Goal: Task Accomplishment & Management: Complete application form

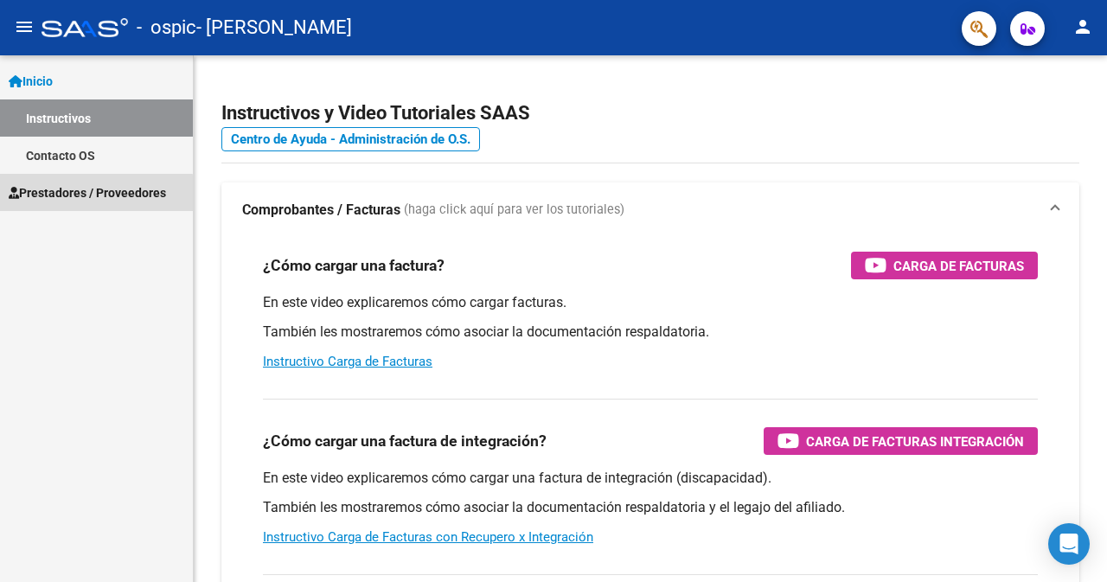
click at [93, 194] on span "Prestadores / Proveedores" at bounding box center [87, 192] width 157 height 19
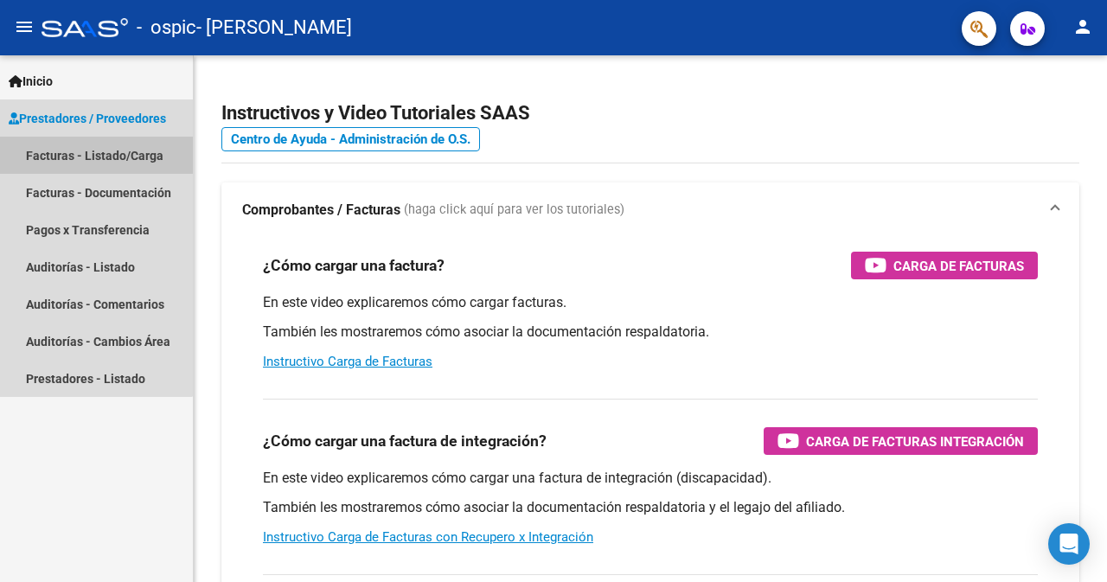
click at [87, 151] on link "Facturas - Listado/Carga" at bounding box center [96, 155] width 193 height 37
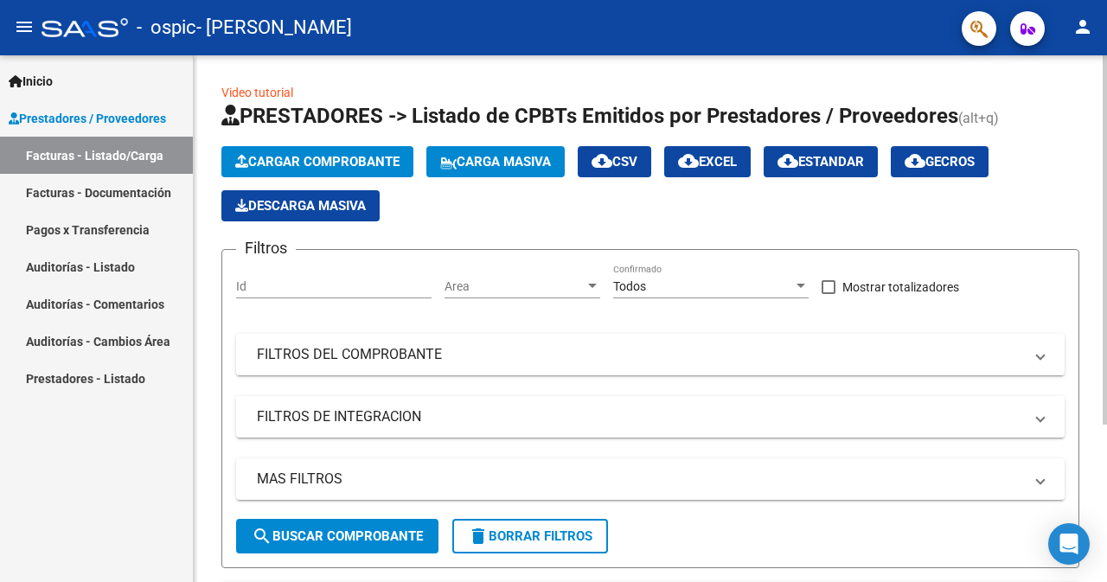
click at [379, 153] on button "Cargar Comprobante" at bounding box center [317, 161] width 192 height 31
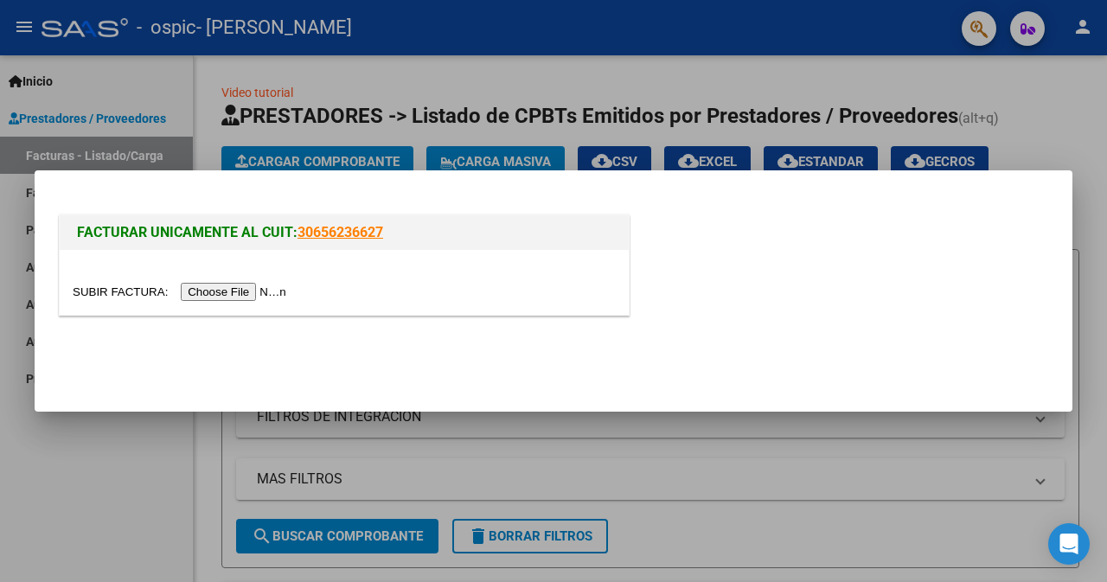
click at [234, 287] on input "file" at bounding box center [182, 292] width 219 height 18
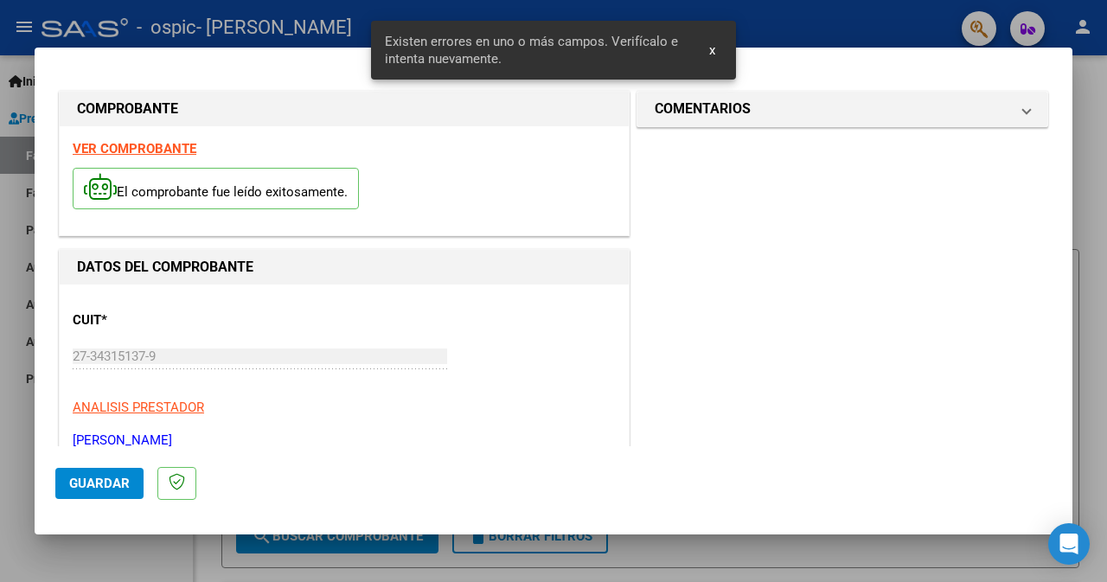
scroll to position [433, 0]
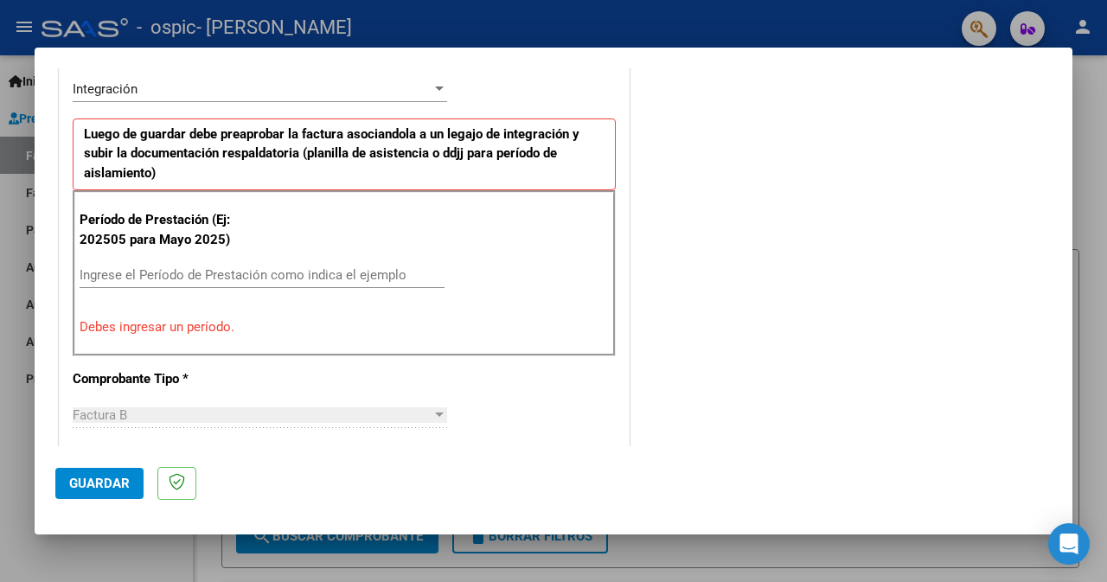
click at [135, 281] on input "Ingrese el Período de Prestación como indica el ejemplo" at bounding box center [262, 275] width 365 height 16
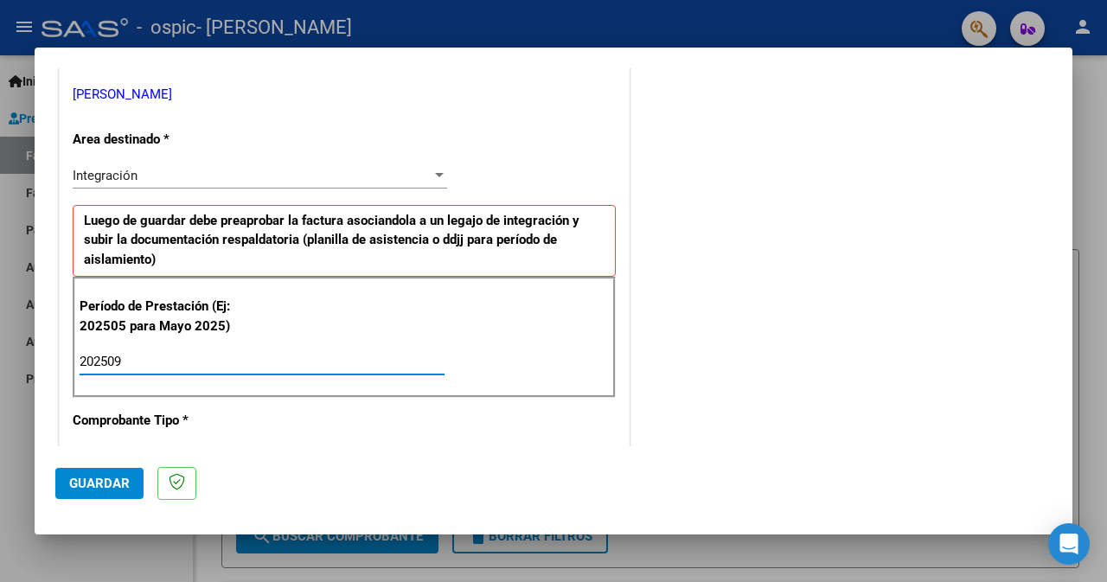
scroll to position [260, 0]
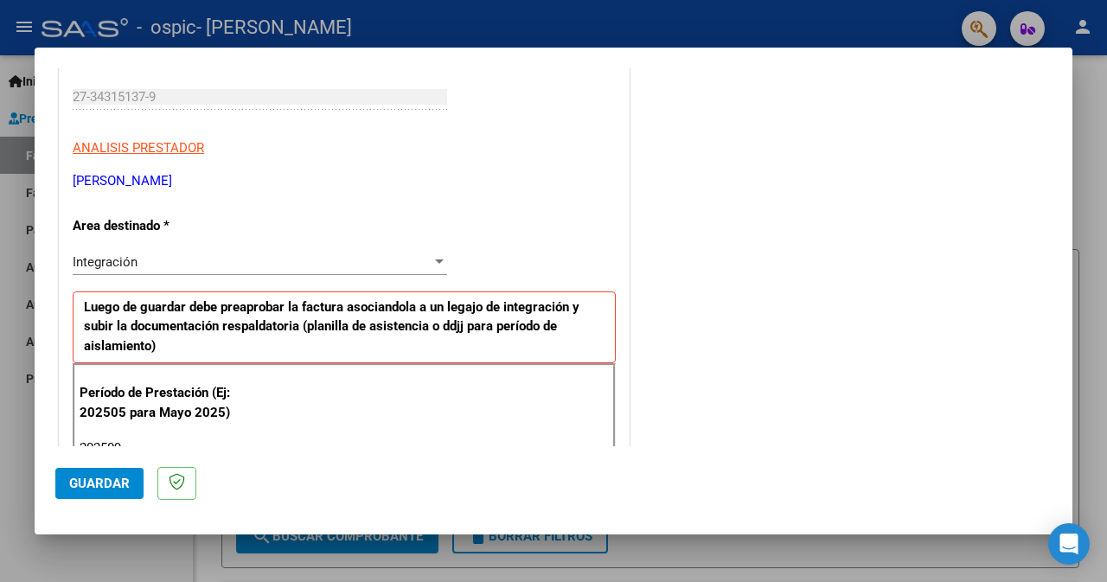
type input "202509"
click at [432, 258] on div at bounding box center [440, 262] width 16 height 14
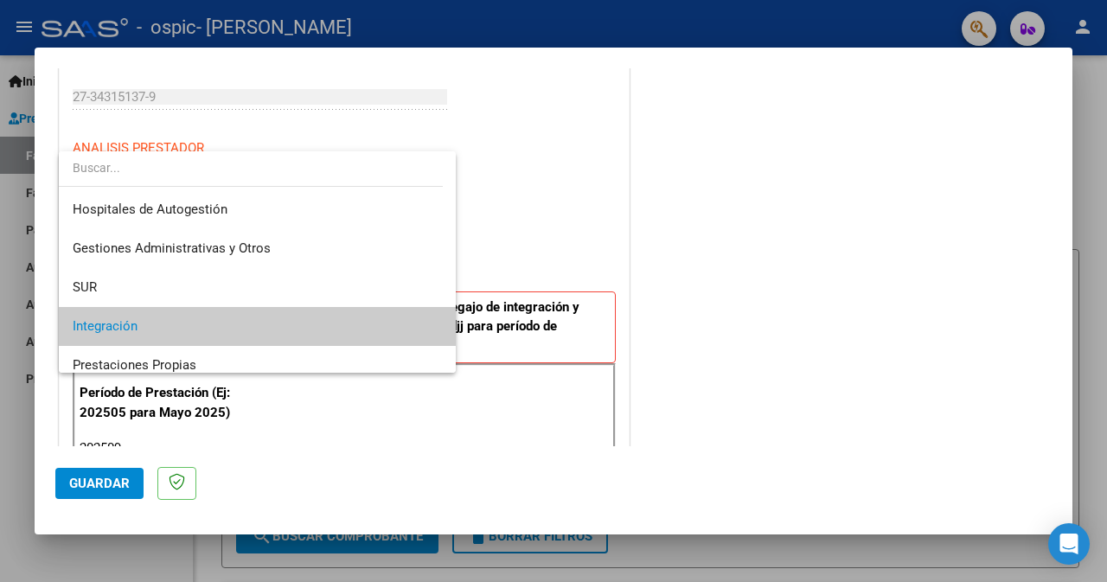
scroll to position [65, 0]
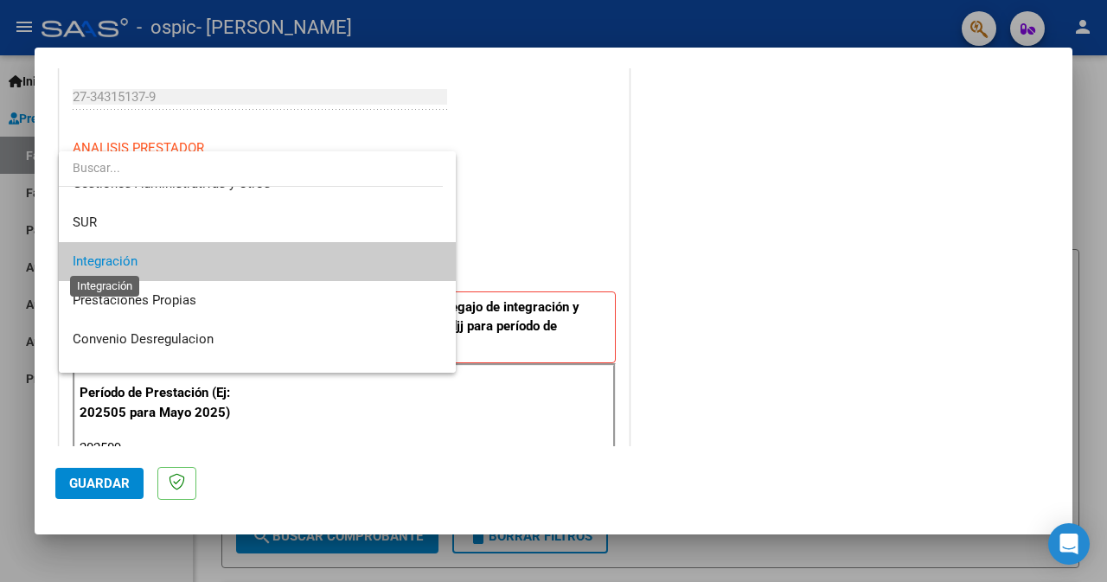
click at [134, 260] on span "Integración" at bounding box center [105, 262] width 65 height 16
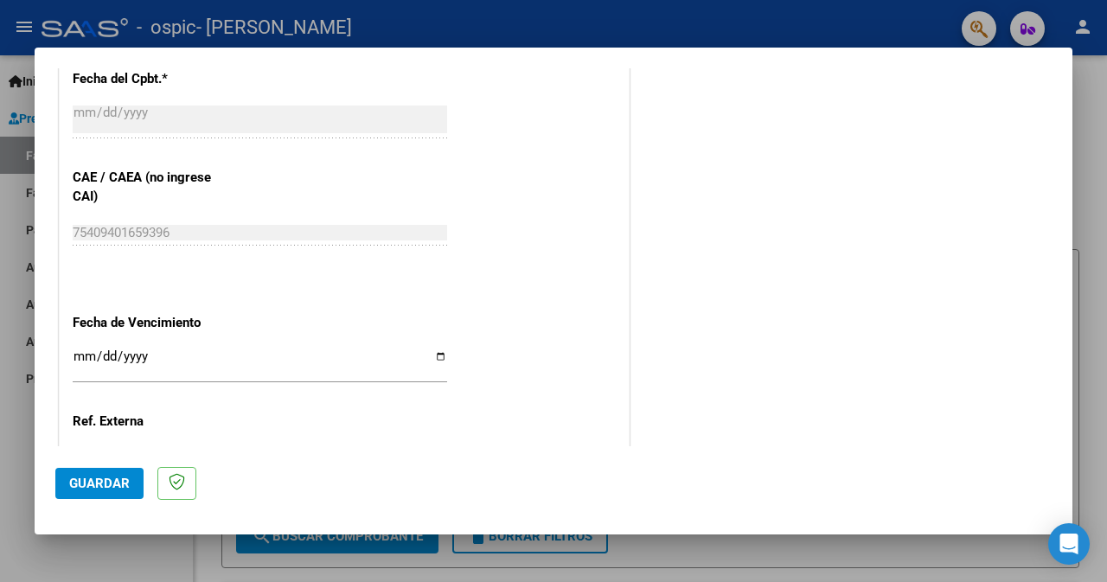
scroll to position [1125, 0]
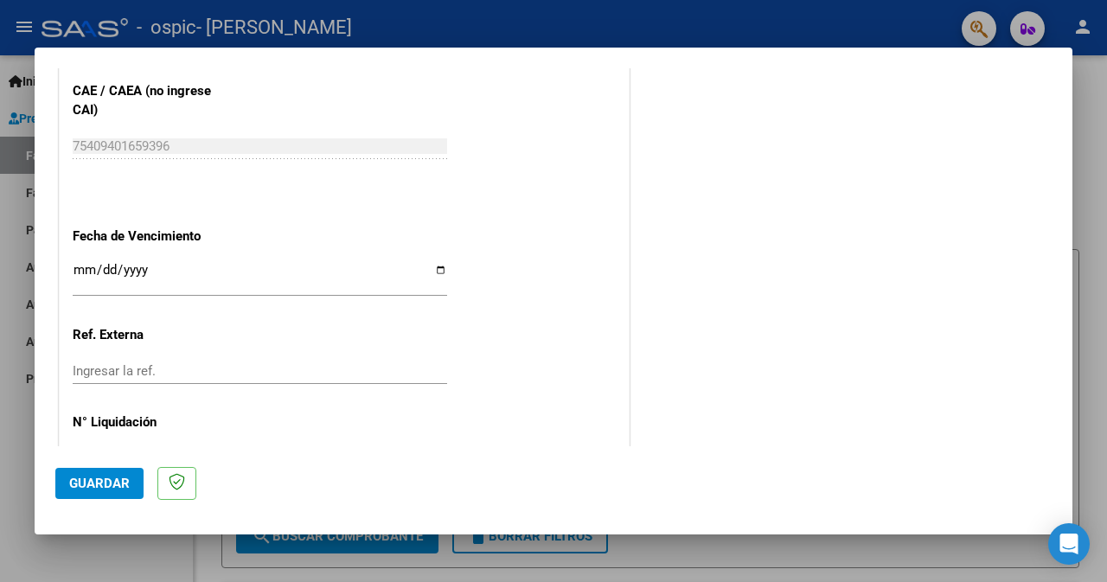
click at [436, 272] on input "Ingresar la fecha" at bounding box center [260, 277] width 375 height 28
type input "[DATE]"
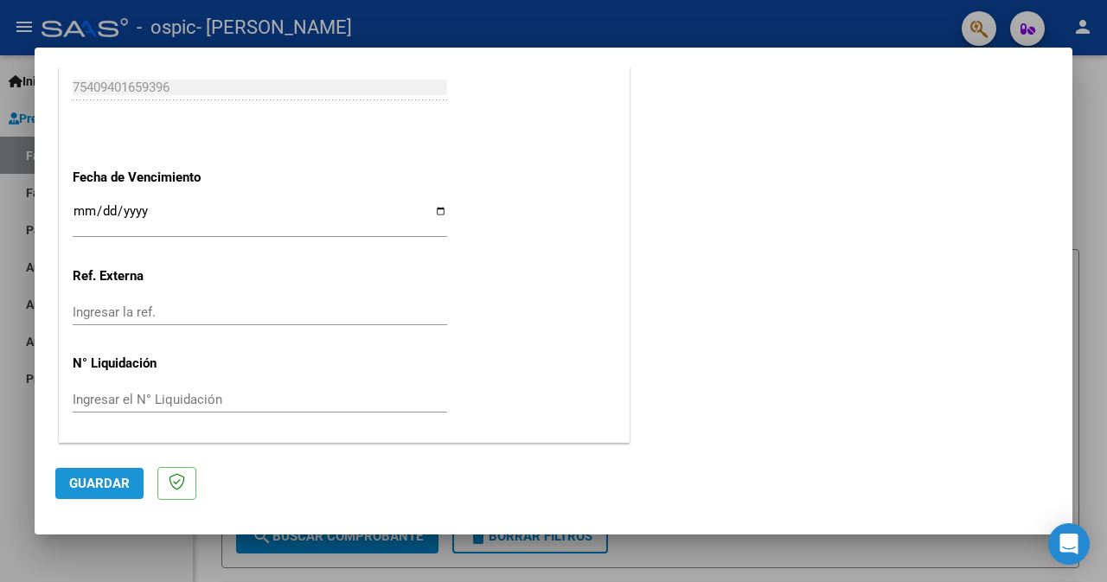
click at [97, 482] on span "Guardar" at bounding box center [99, 484] width 61 height 16
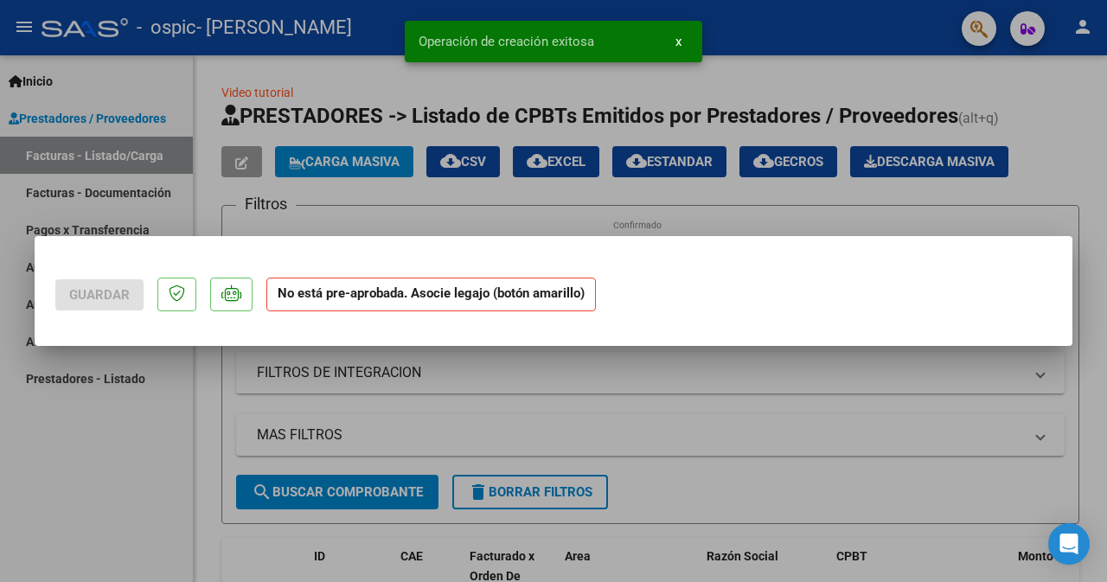
scroll to position [0, 0]
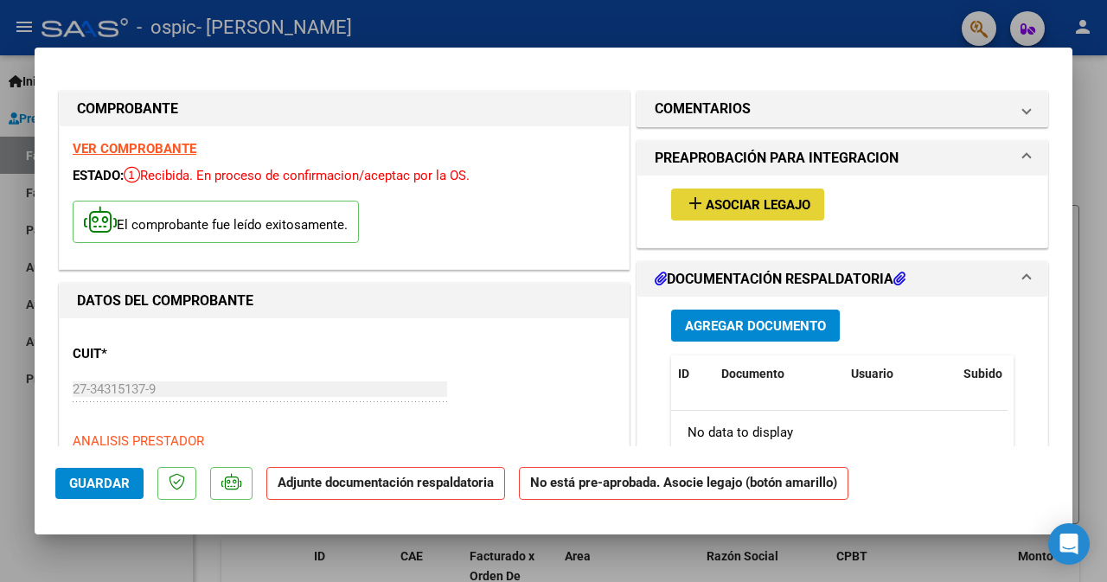
click at [774, 197] on span "Asociar Legajo" at bounding box center [758, 205] width 105 height 16
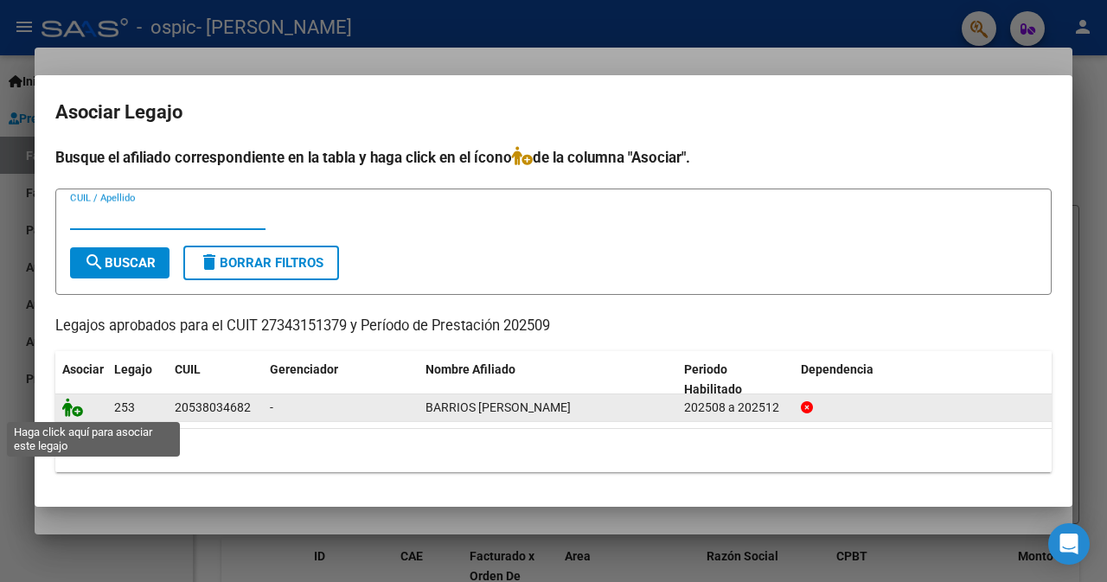
click at [70, 404] on icon at bounding box center [72, 407] width 21 height 19
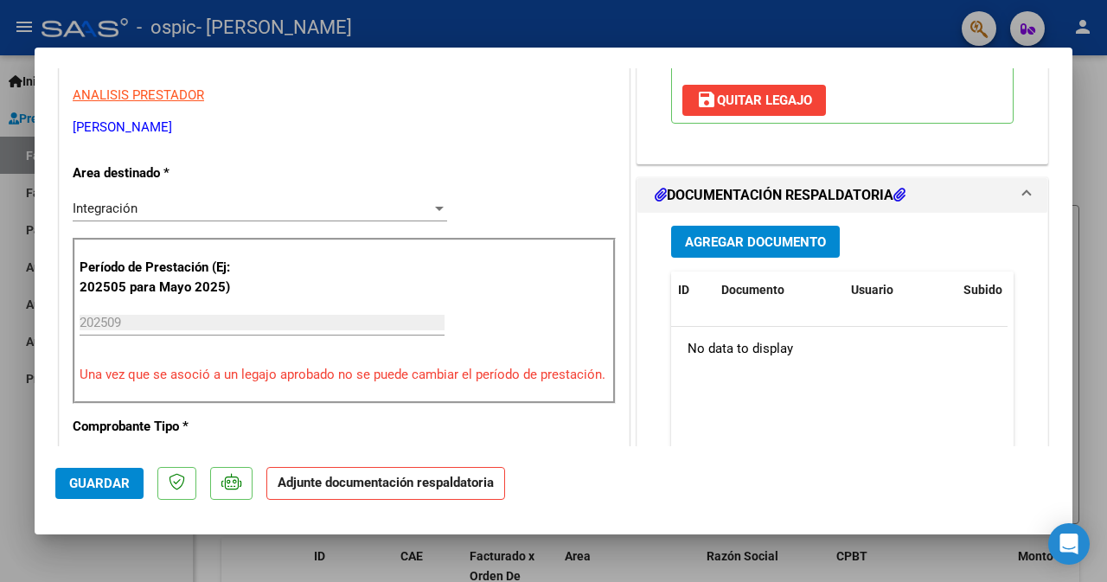
scroll to position [433, 0]
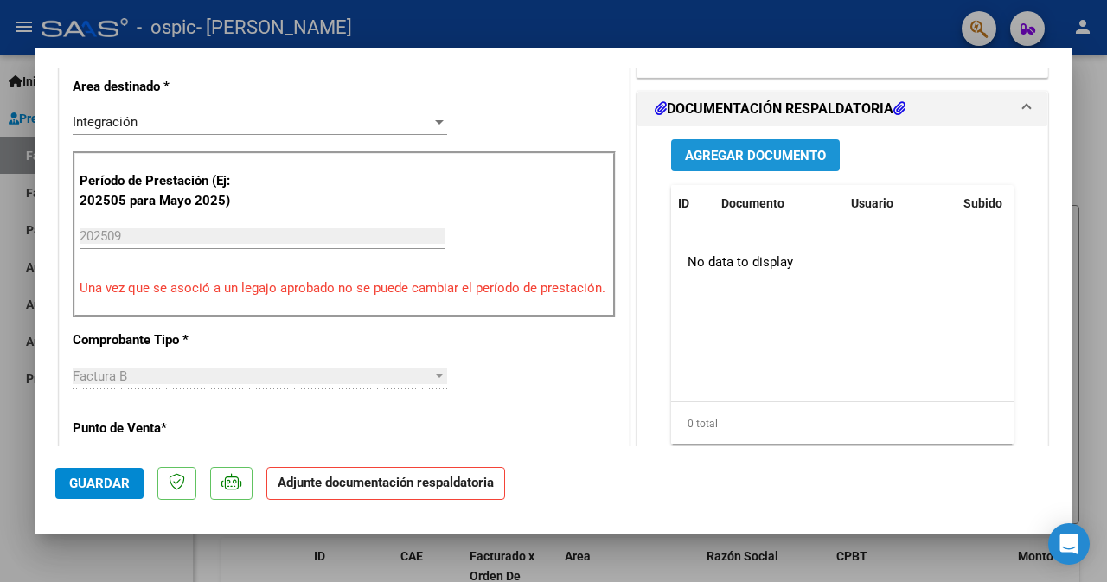
click at [751, 158] on span "Agregar Documento" at bounding box center [755, 156] width 141 height 16
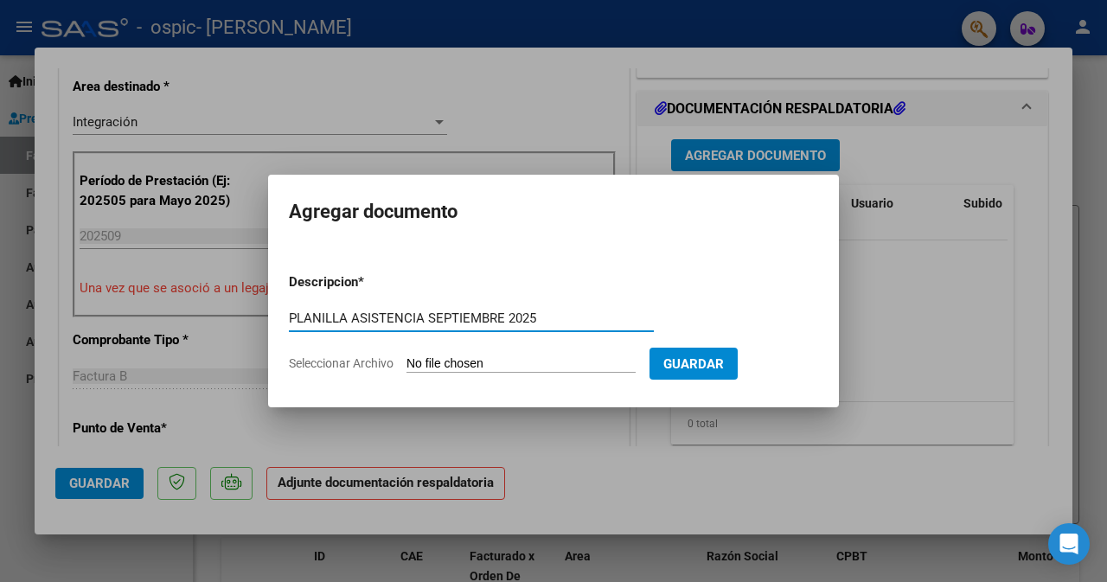
type input "PLANILLA ASISTENCIA SEPTIEMBRE 2025"
click at [499, 367] on input "Seleccionar Archivo" at bounding box center [521, 364] width 229 height 16
type input "C:\fakepath\Asiatencia [DATE] - Barrios.pdf"
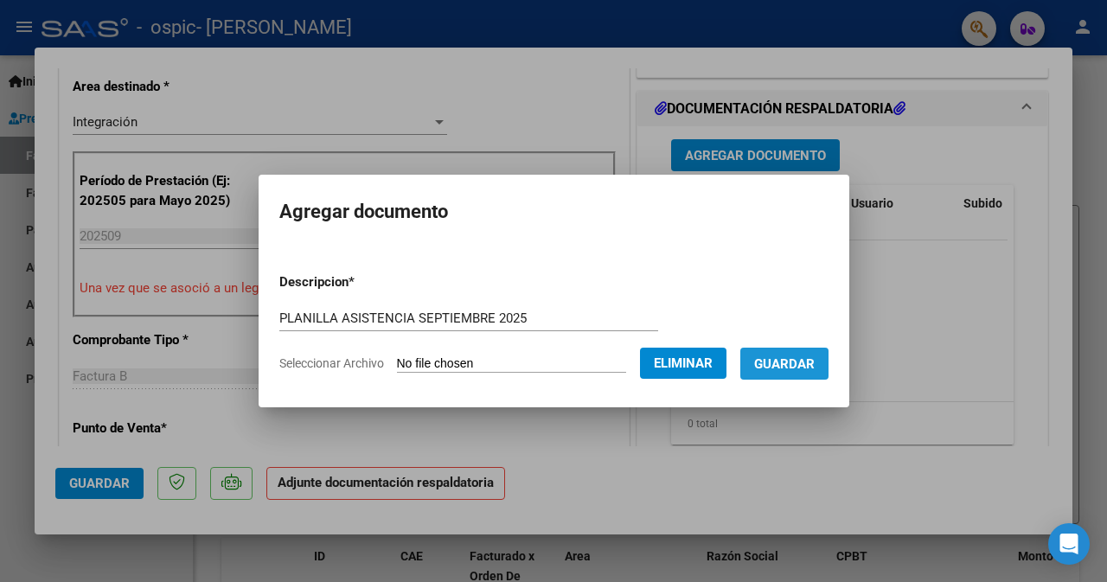
click at [798, 356] on span "Guardar" at bounding box center [784, 364] width 61 height 16
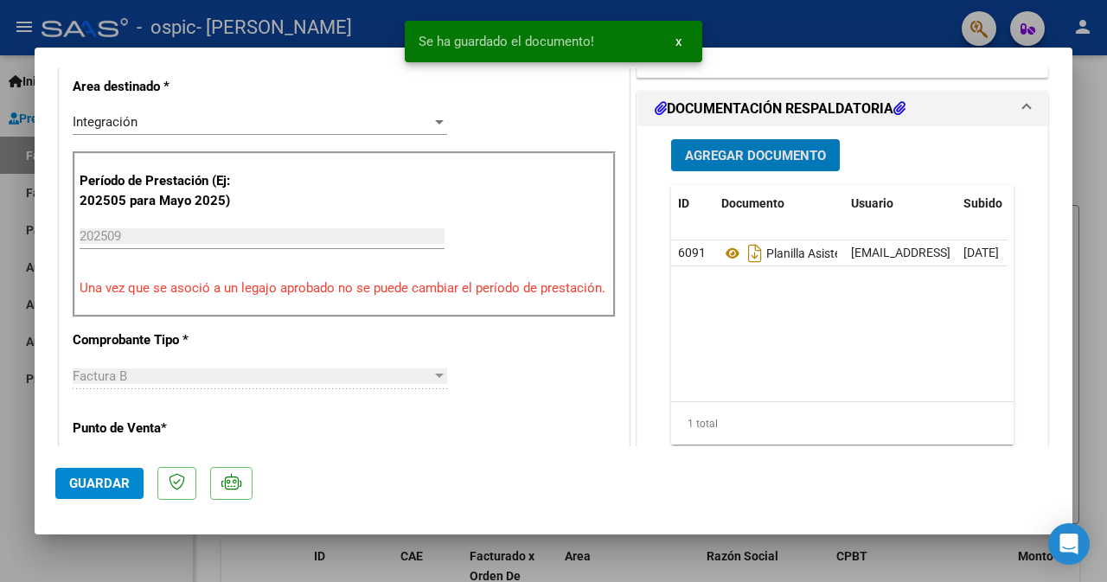
click at [678, 42] on span "x" at bounding box center [679, 42] width 6 height 16
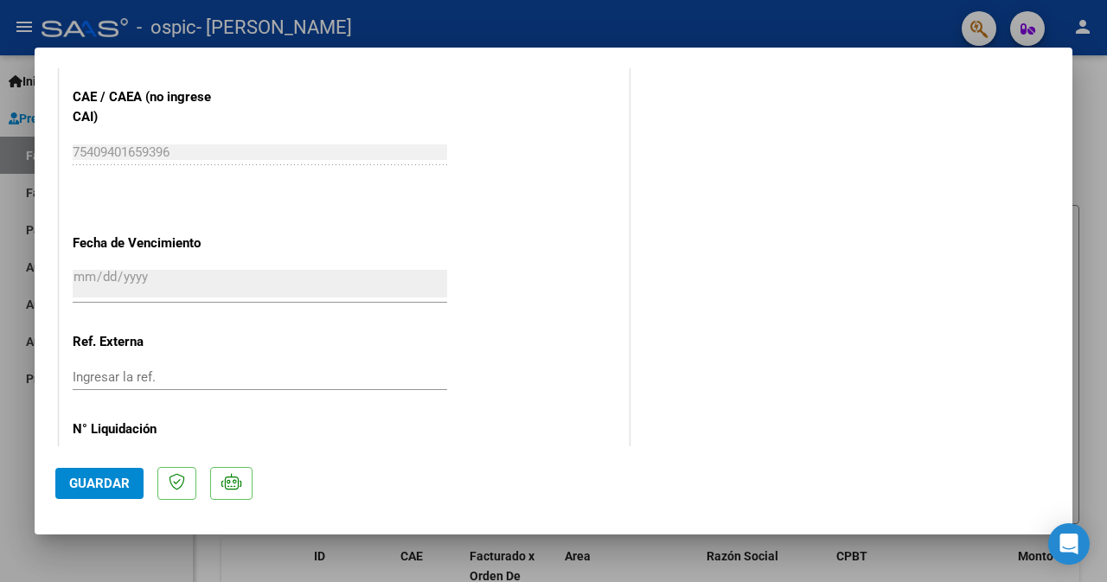
scroll to position [1210, 0]
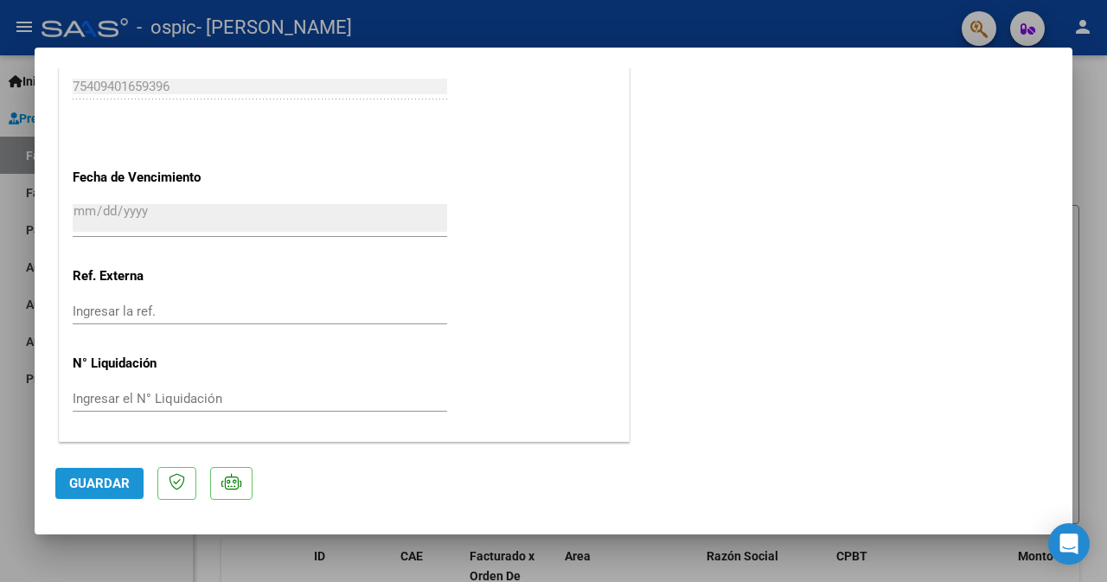
click at [134, 481] on button "Guardar" at bounding box center [99, 483] width 88 height 31
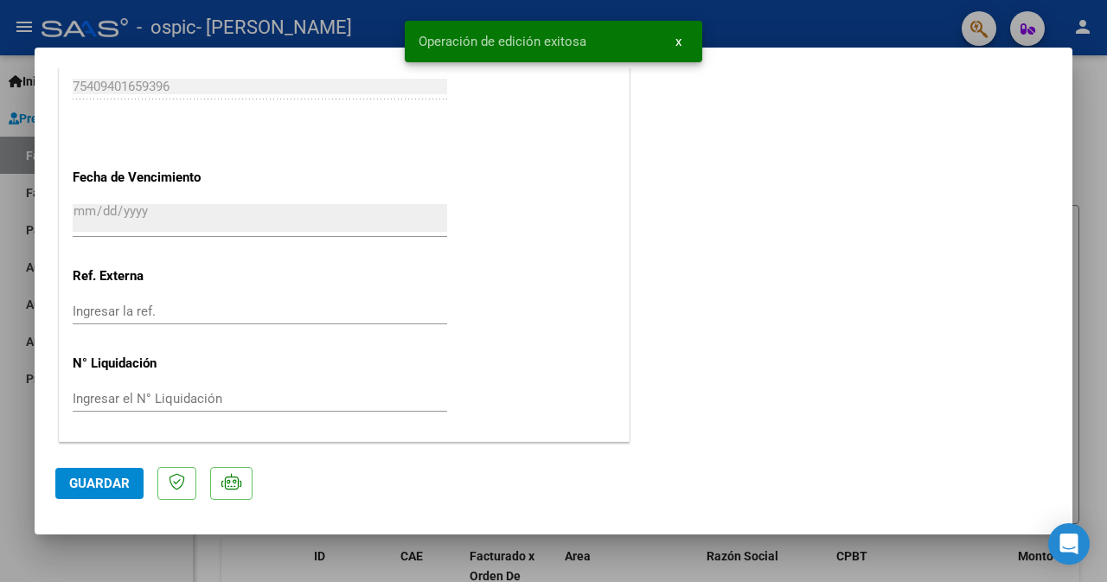
click at [680, 40] on span "x" at bounding box center [679, 42] width 6 height 16
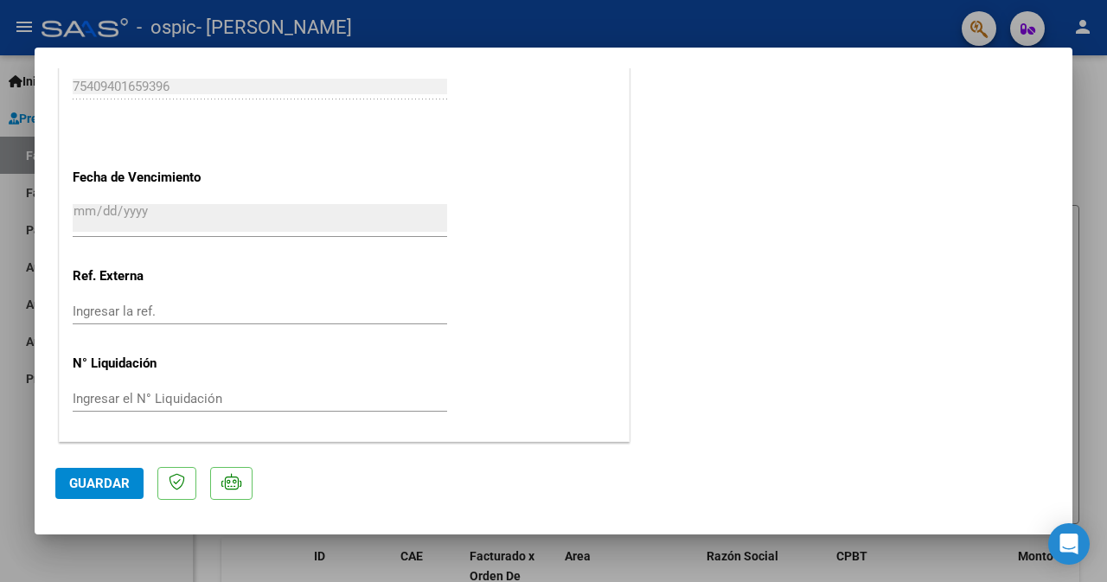
click at [1088, 150] on div at bounding box center [553, 291] width 1107 height 582
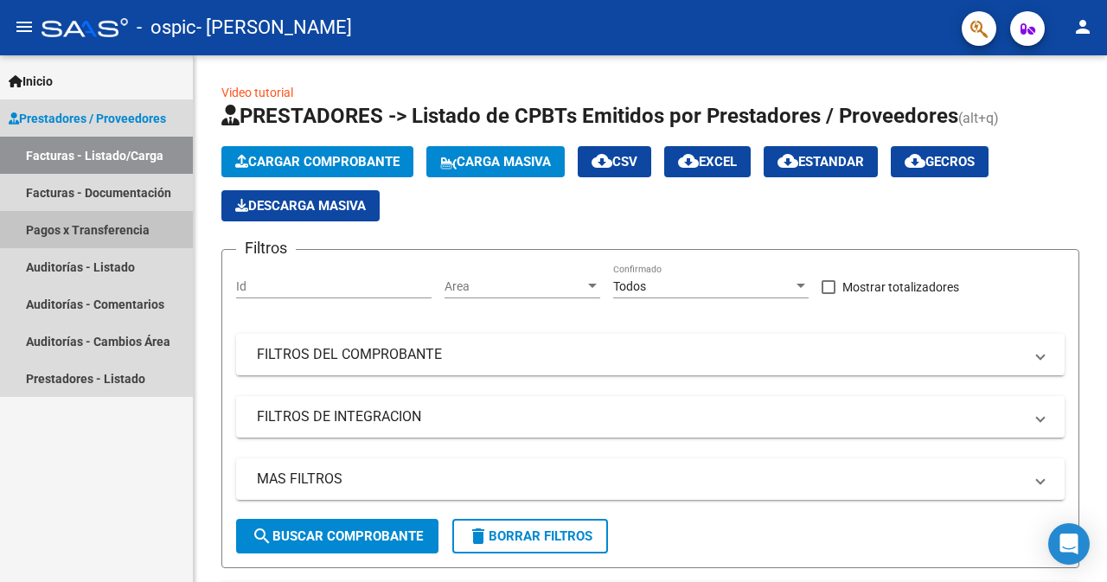
click at [83, 231] on link "Pagos x Transferencia" at bounding box center [96, 229] width 193 height 37
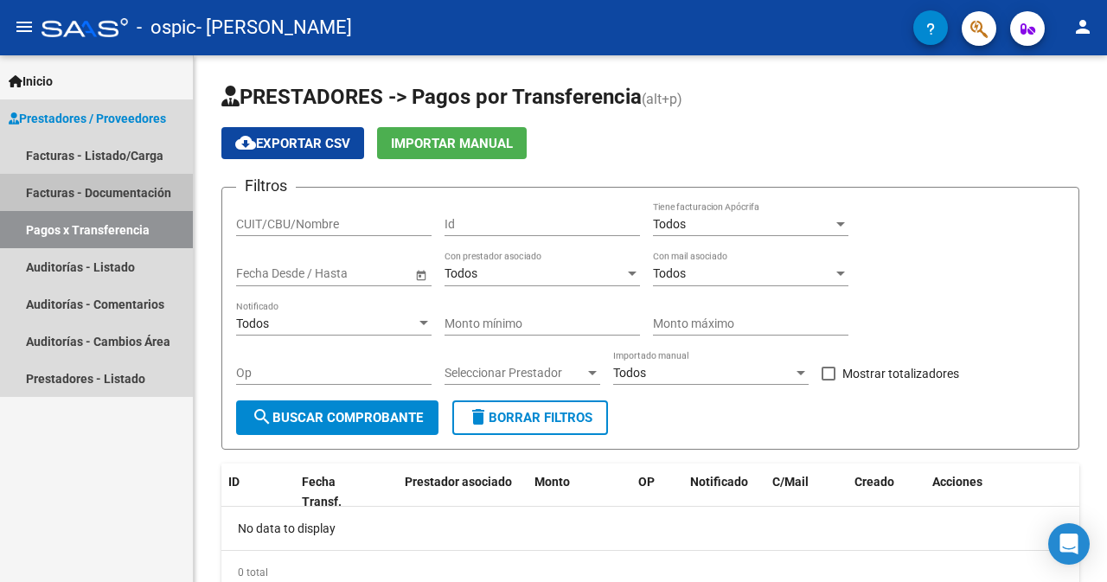
click at [81, 192] on link "Facturas - Documentación" at bounding box center [96, 192] width 193 height 37
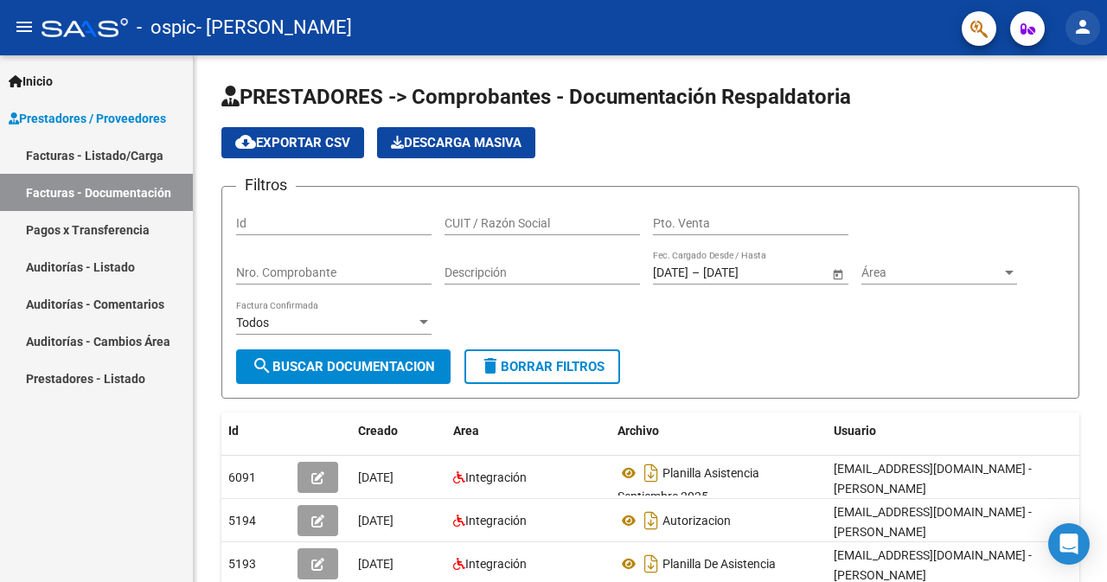
click at [1080, 27] on mat-icon "person" at bounding box center [1083, 26] width 21 height 21
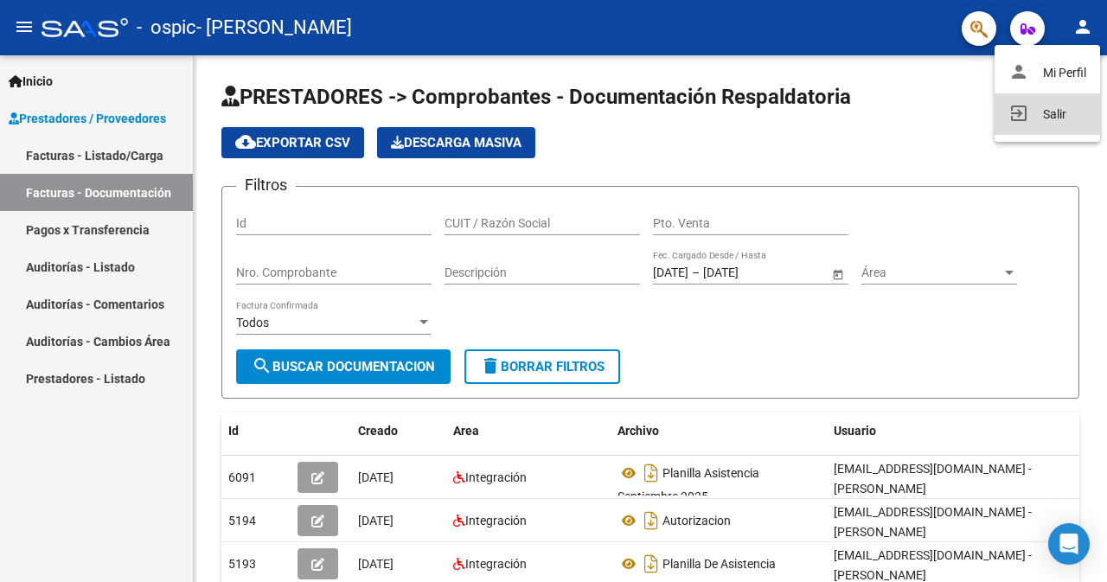
click at [1063, 121] on button "exit_to_app Salir" at bounding box center [1048, 114] width 106 height 42
